Goal: Task Accomplishment & Management: Manage account settings

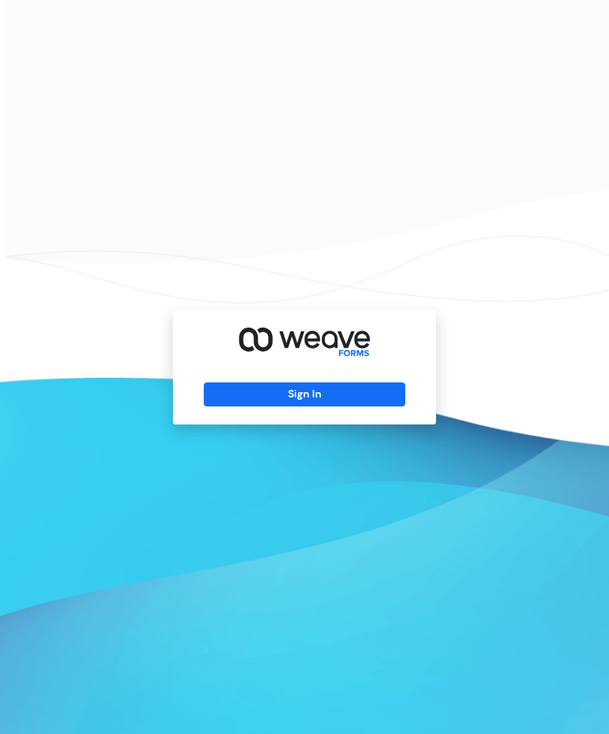
click at [283, 407] on button "Sign In" at bounding box center [304, 395] width 201 height 24
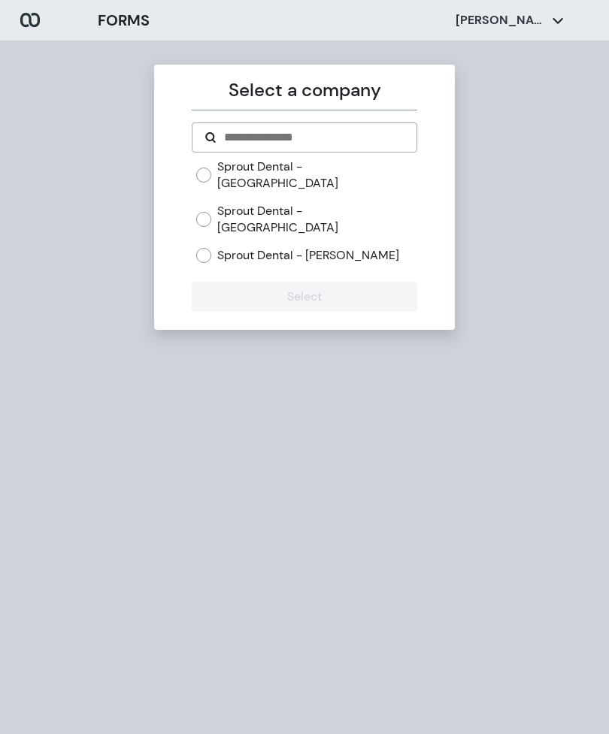
click at [557, 4] on div "FORMS Tracy Harper" at bounding box center [340, 20] width 514 height 41
click at [554, 14] on div "Tracy Harper" at bounding box center [510, 20] width 108 height 17
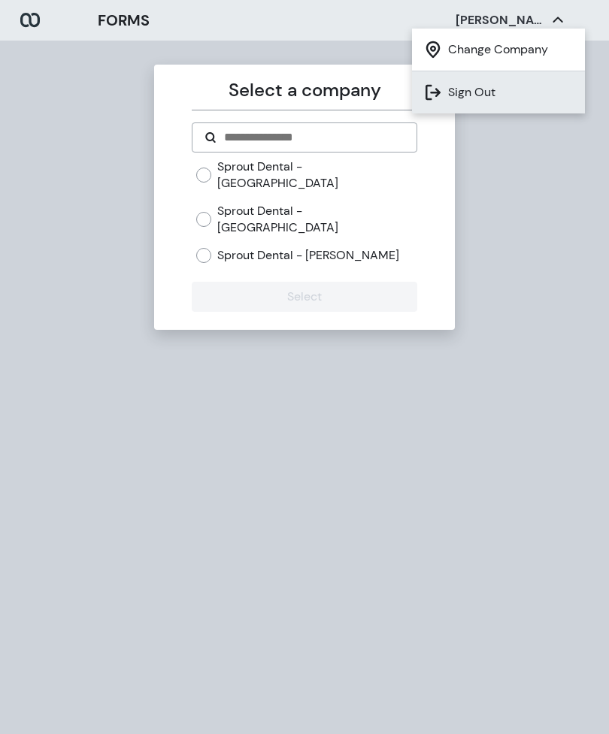
click at [502, 88] on li "Sign Out" at bounding box center [498, 92] width 173 height 42
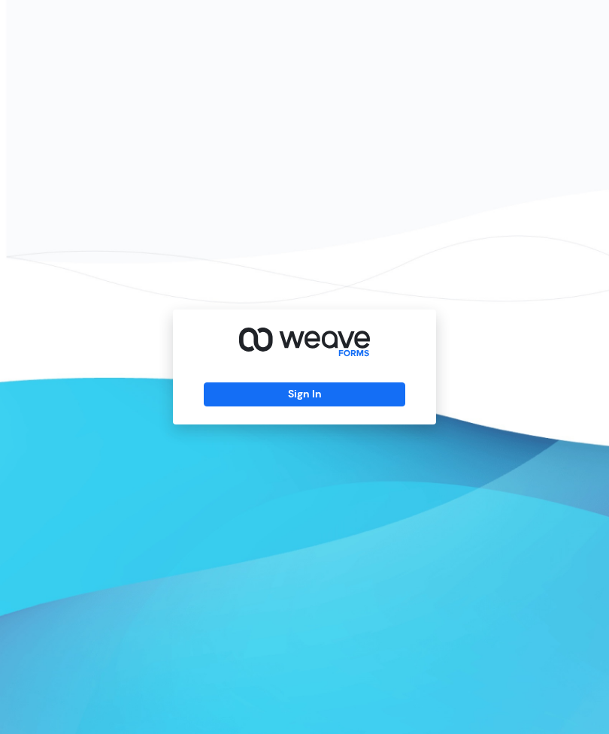
click at [250, 407] on button "Sign In" at bounding box center [304, 395] width 201 height 24
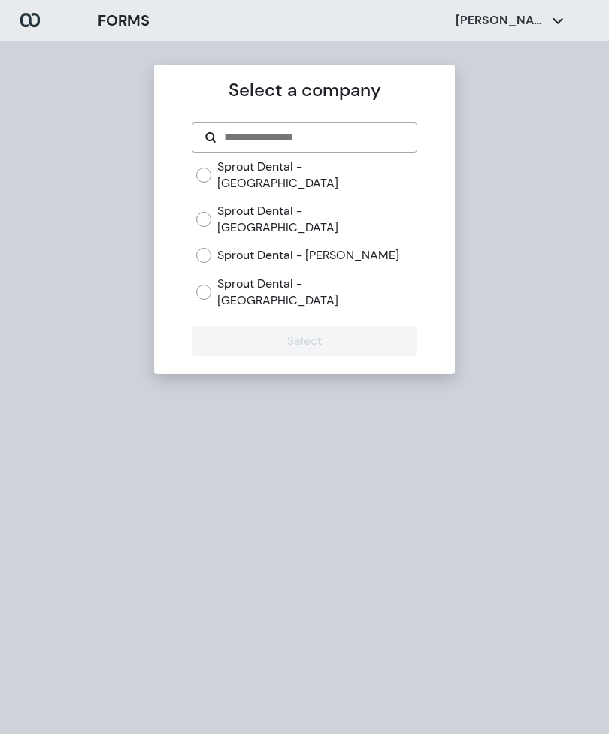
click at [339, 276] on label "Sprout Dental - [GEOGRAPHIC_DATA]" at bounding box center [316, 292] width 199 height 32
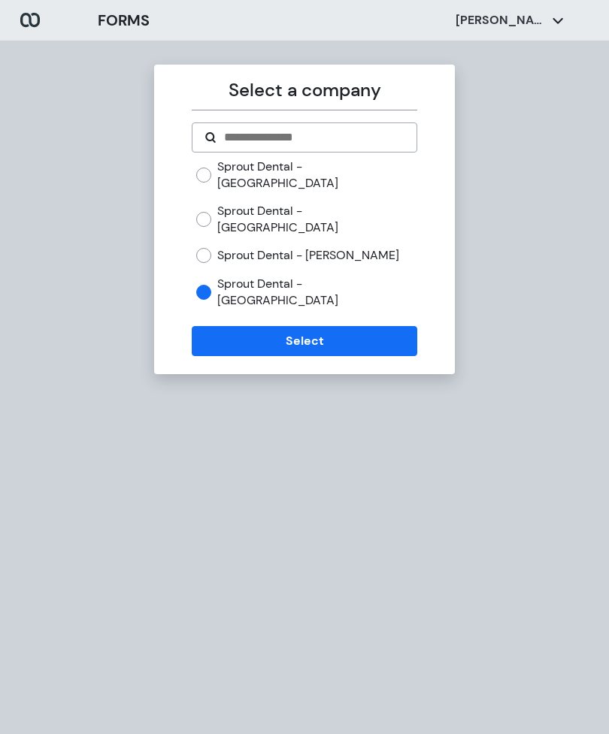
click at [365, 326] on button "Select" at bounding box center [304, 341] width 225 height 30
